Goal: Use online tool/utility: Utilize a website feature to perform a specific function

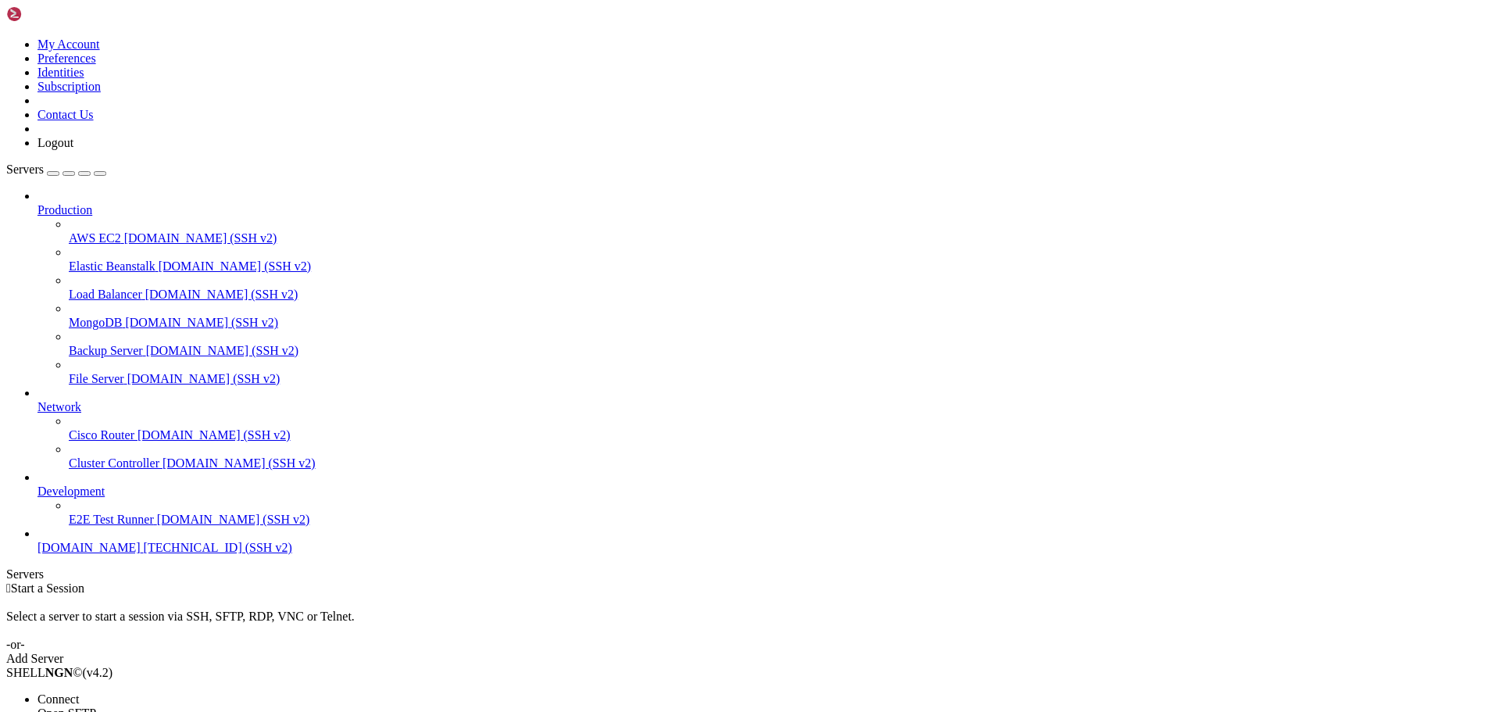
click at [79, 692] on span "Connect" at bounding box center [57, 698] width 41 height 13
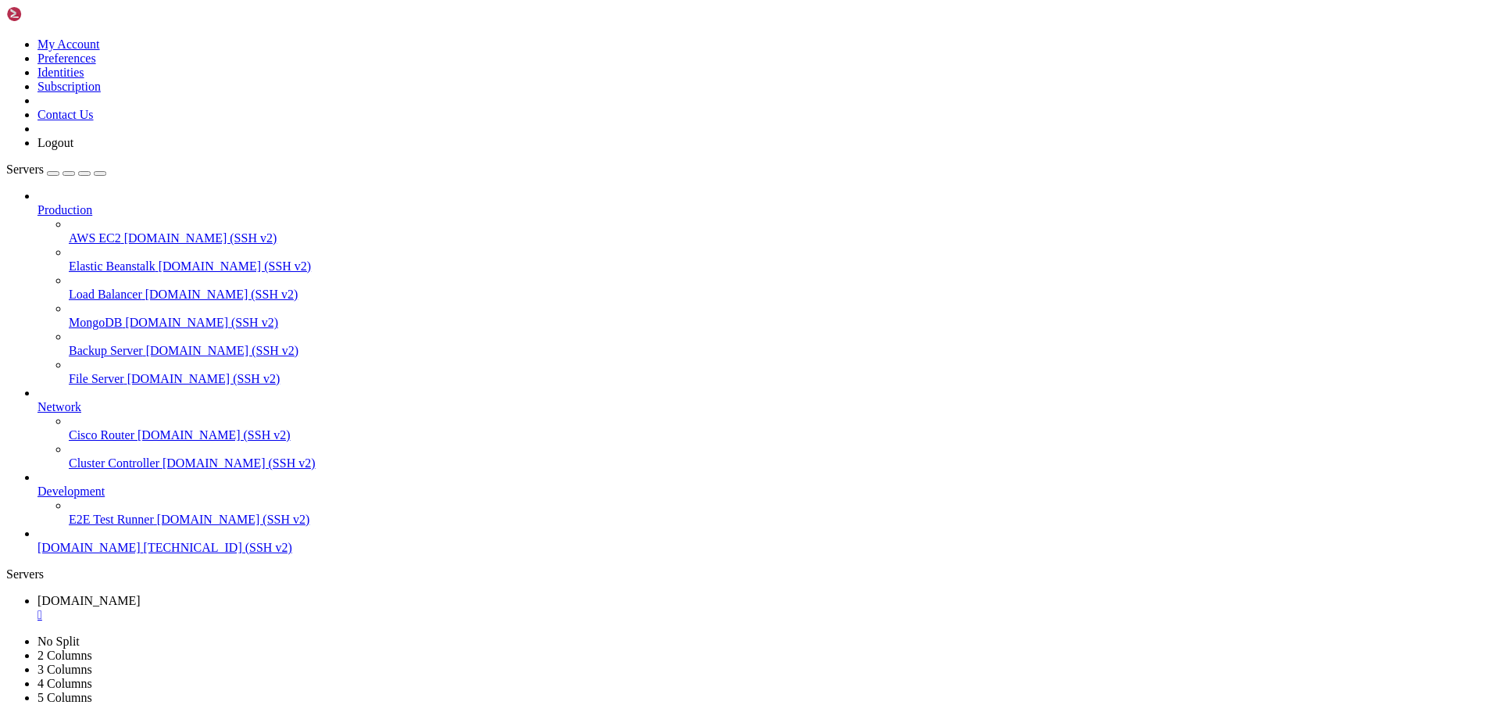
scroll to position [93, 0]
drag, startPoint x: 297, startPoint y: 1352, endPoint x: 75, endPoint y: 1464, distance: 248.7
drag, startPoint x: 265, startPoint y: 1178, endPoint x: 503, endPoint y: 1386, distance: 316.6
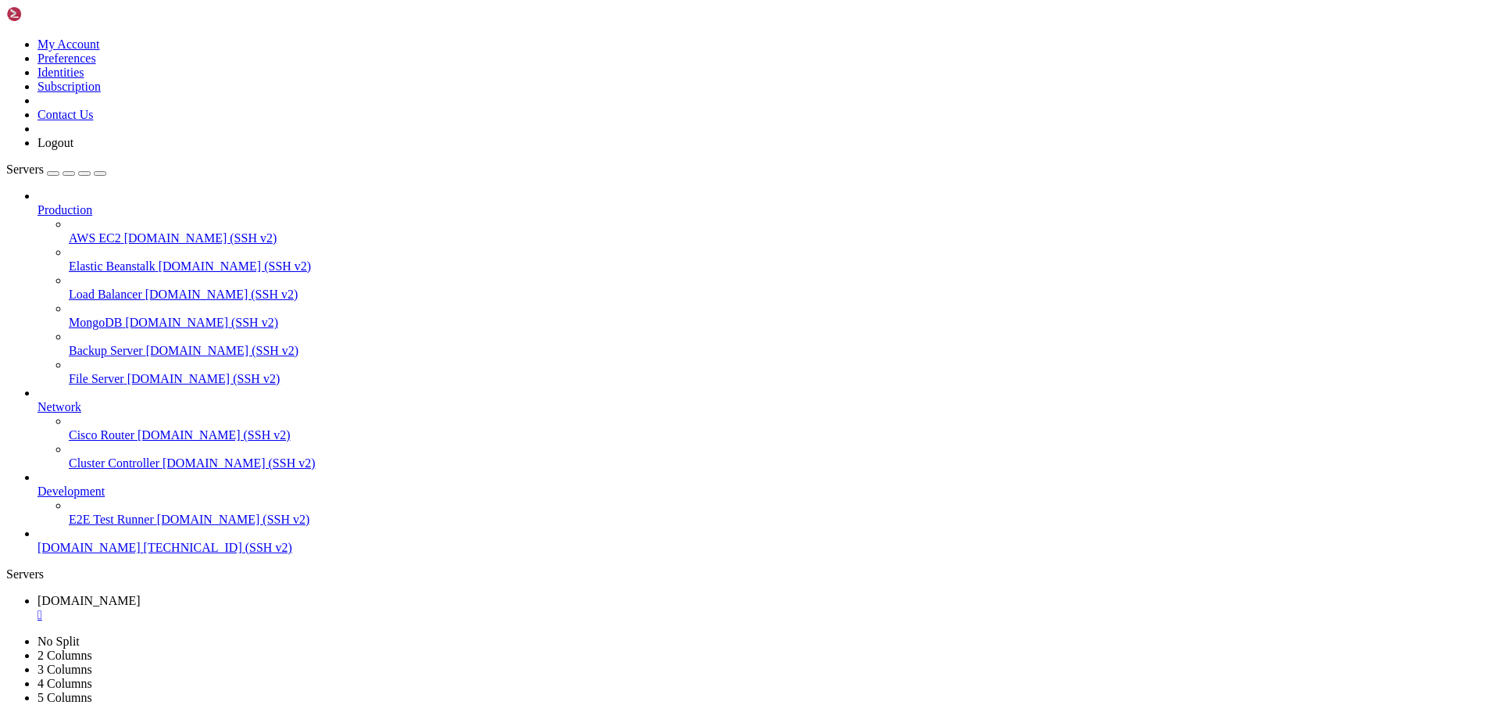
drag, startPoint x: 172, startPoint y: 1282, endPoint x: 125, endPoint y: 1442, distance: 166.8
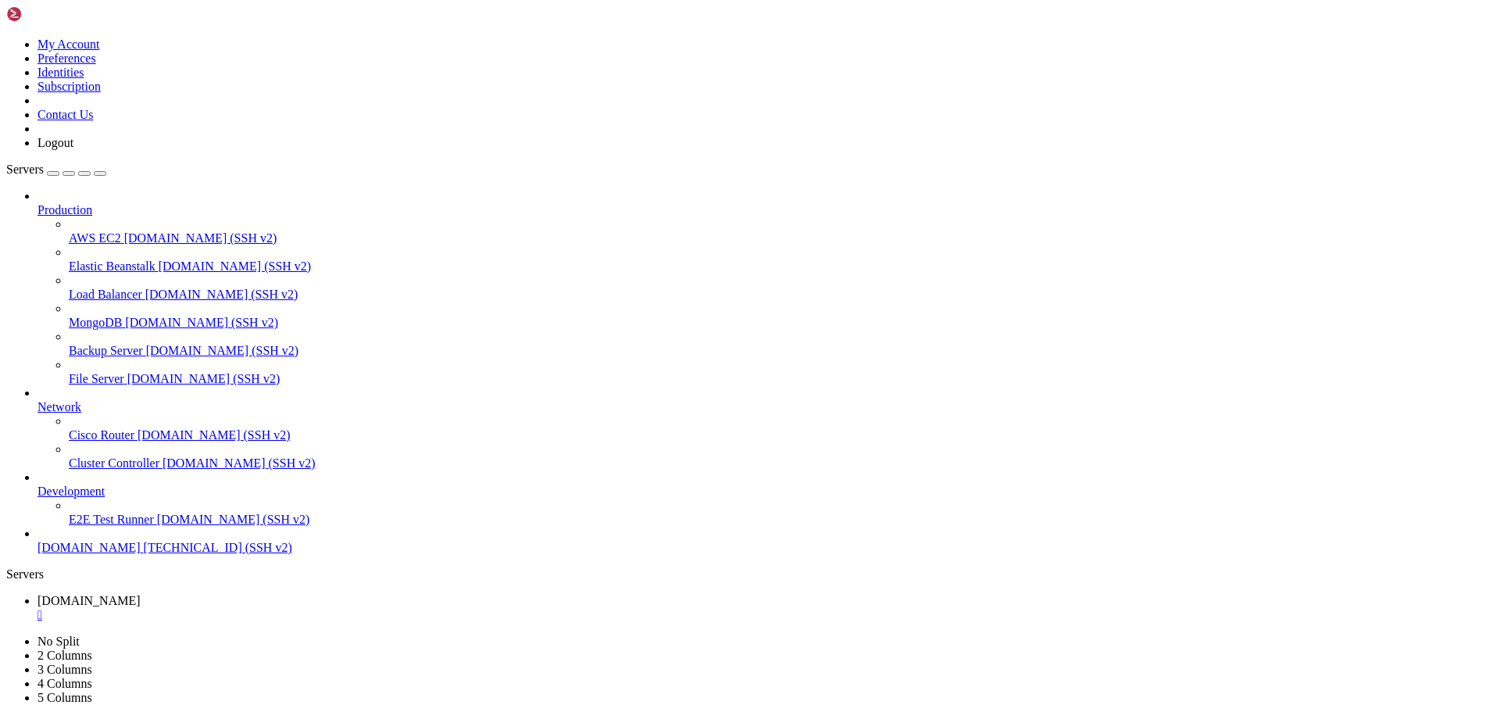
drag, startPoint x: 148, startPoint y: 1466, endPoint x: 331, endPoint y: 1469, distance: 183.6
drag, startPoint x: 282, startPoint y: 1467, endPoint x: 173, endPoint y: 1463, distance: 109.4
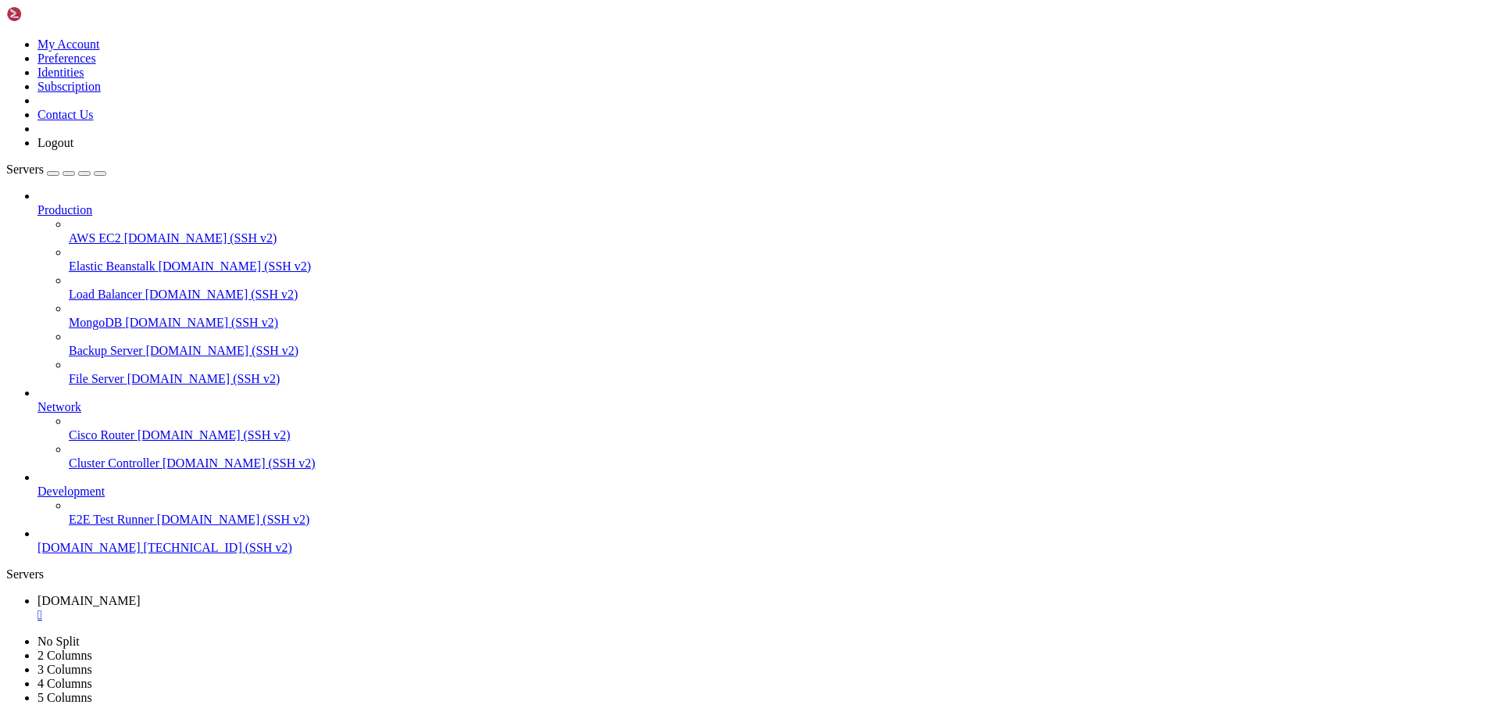
scroll to position [943, 0]
drag, startPoint x: 175, startPoint y: 1462, endPoint x: 389, endPoint y: 1462, distance: 214.0
drag, startPoint x: 16, startPoint y: 1402, endPoint x: 341, endPoint y: 1443, distance: 327.4
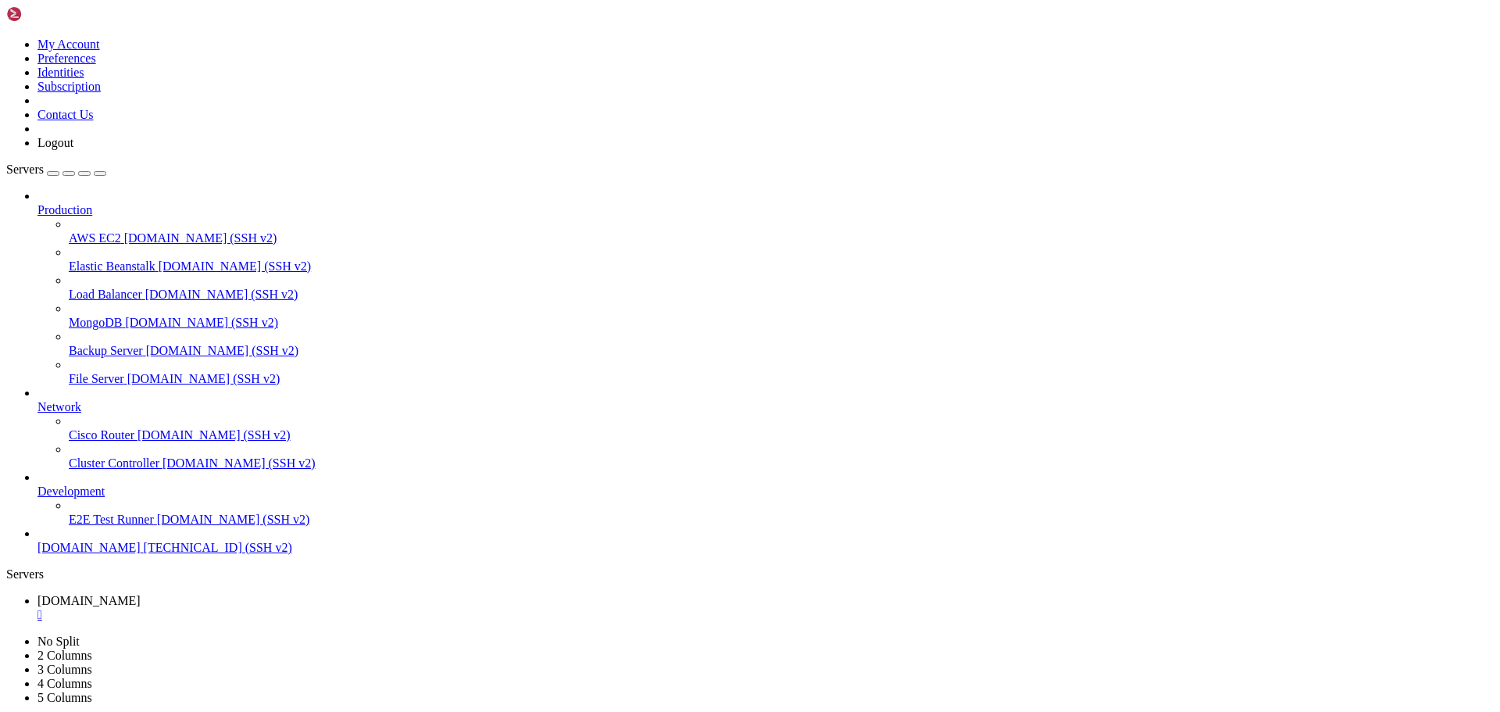
drag, startPoint x: 11, startPoint y: 1401, endPoint x: 109, endPoint y: 1418, distance: 99.0
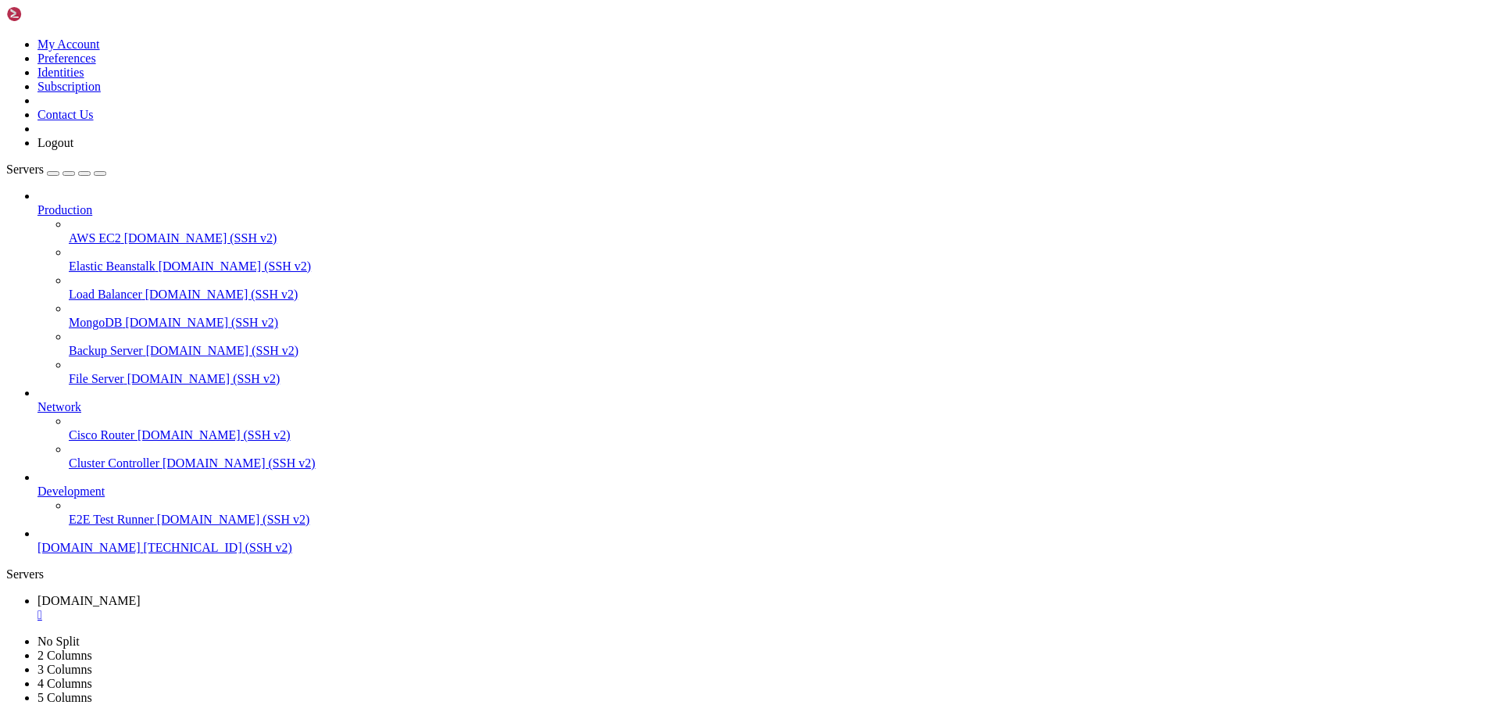
drag, startPoint x: 13, startPoint y: 1404, endPoint x: 315, endPoint y: 1436, distance: 303.3
copy div "Enter password: ERROR 1064 (42000) at line 4: You have an error in your SQL syn…"
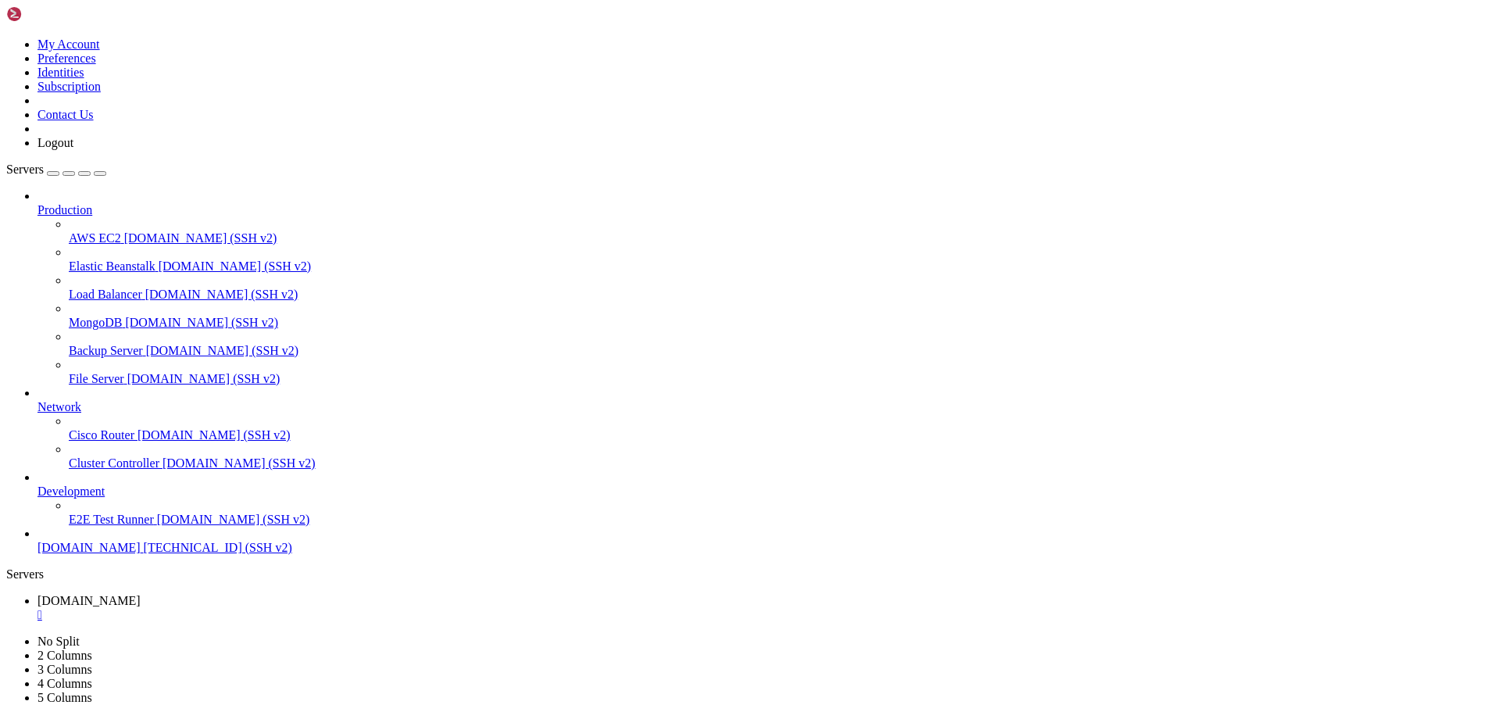
drag, startPoint x: 266, startPoint y: 1473, endPoint x: 585, endPoint y: 1463, distance: 319.6
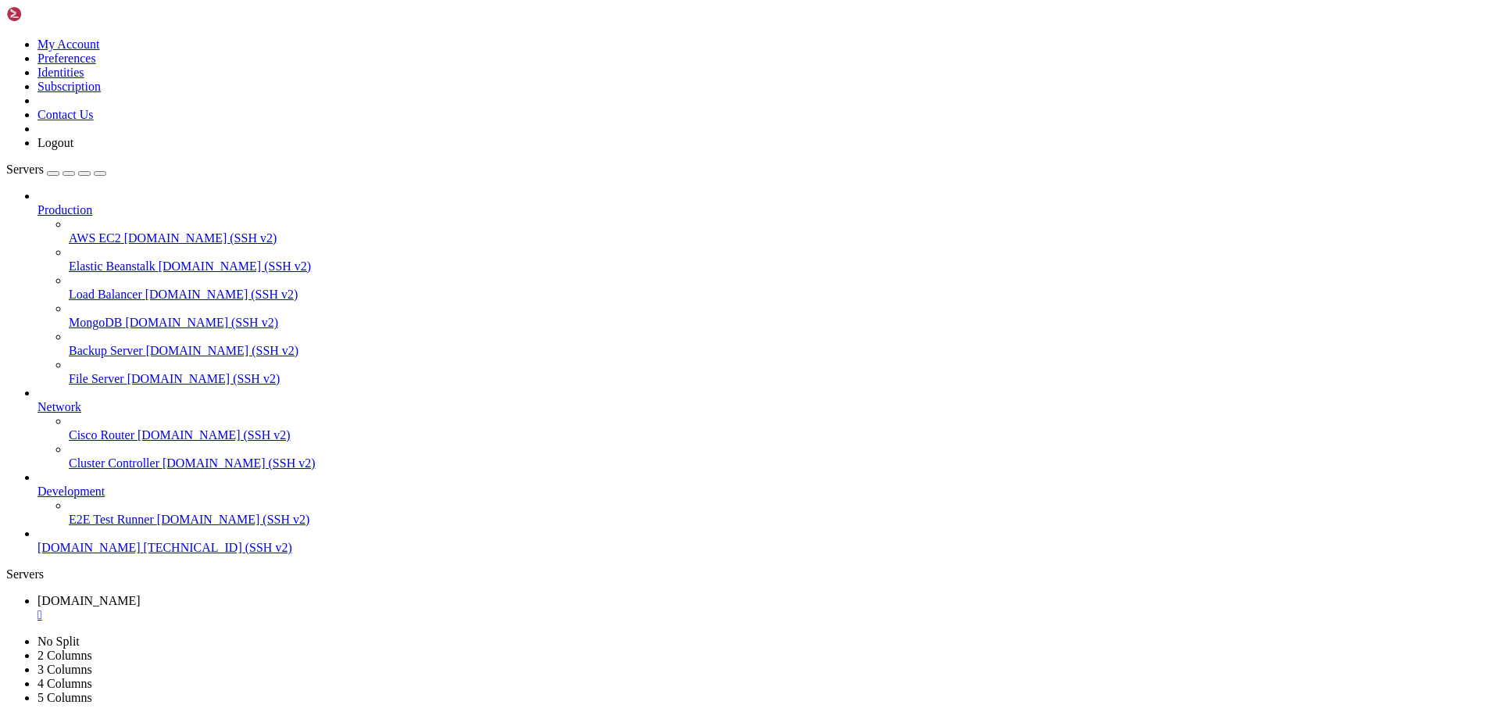
drag, startPoint x: 281, startPoint y: 1469, endPoint x: 758, endPoint y: 1466, distance: 477.2
drag, startPoint x: 162, startPoint y: 1469, endPoint x: 354, endPoint y: 1472, distance: 192.2
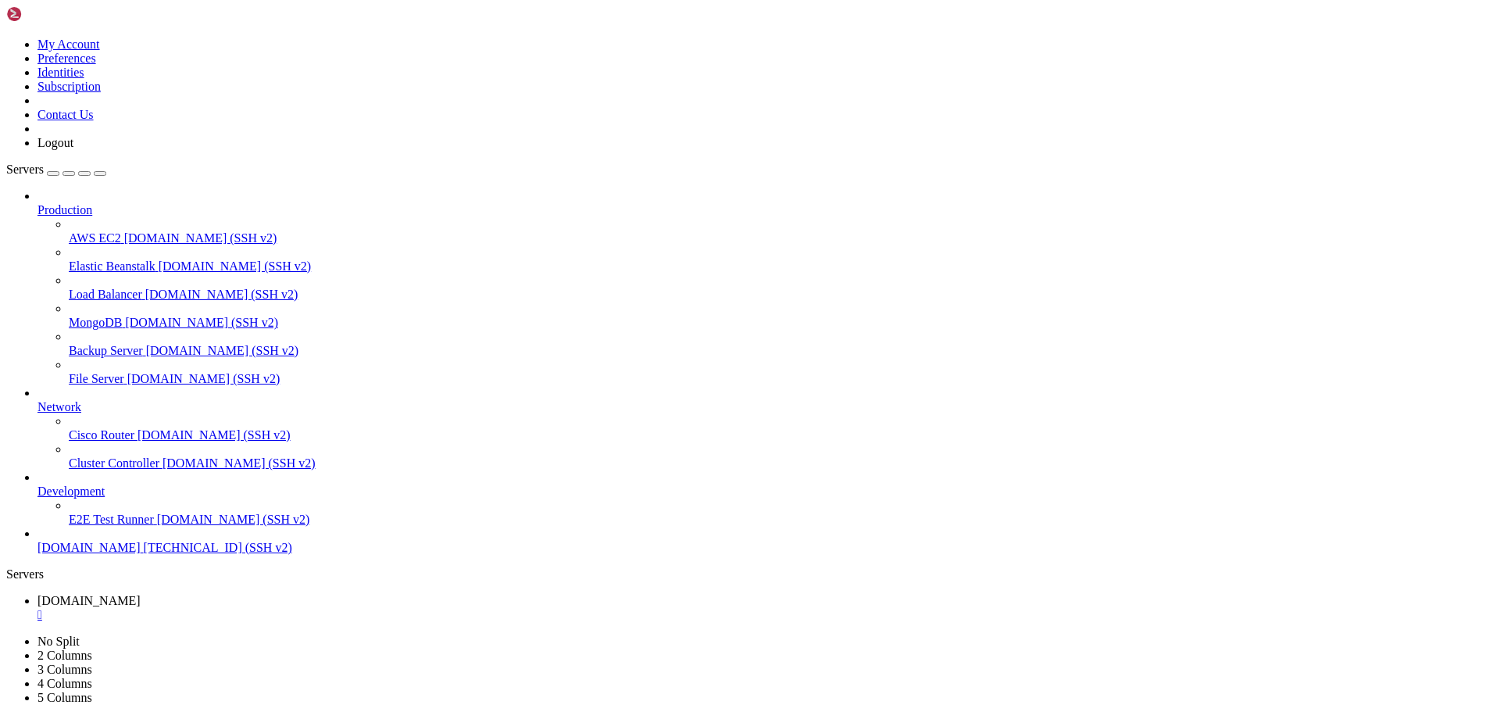
scroll to position [2642, 0]
drag, startPoint x: 131, startPoint y: 1467, endPoint x: 183, endPoint y: 1472, distance: 51.8
